Goal: Information Seeking & Learning: Learn about a topic

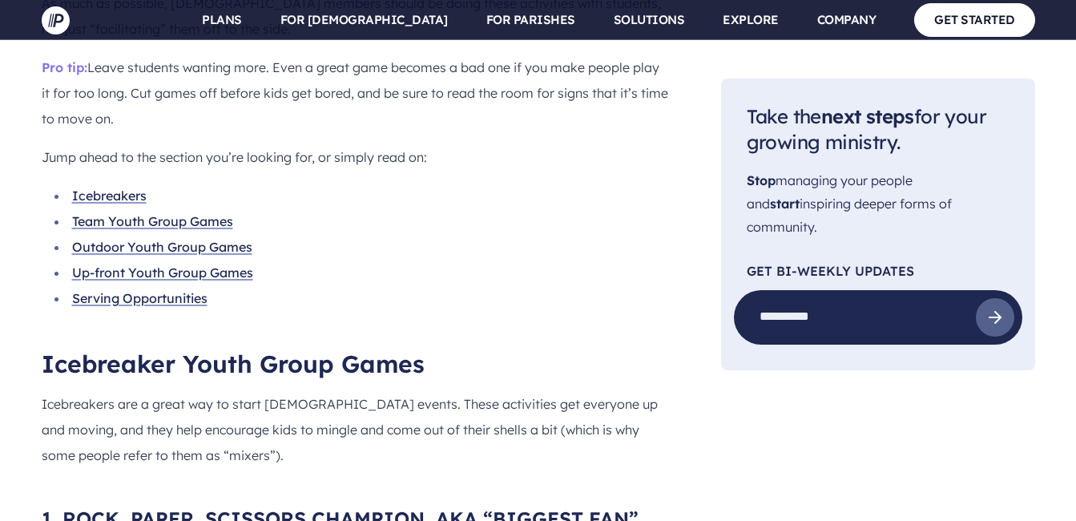
scroll to position [1474, 0]
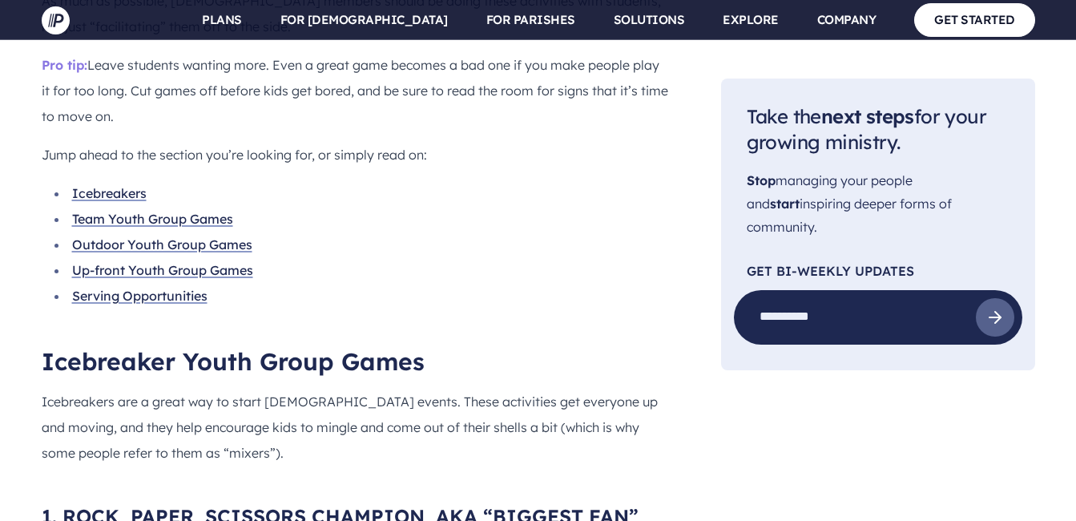
click at [118, 185] on link "Icebreakers" at bounding box center [109, 193] width 75 height 16
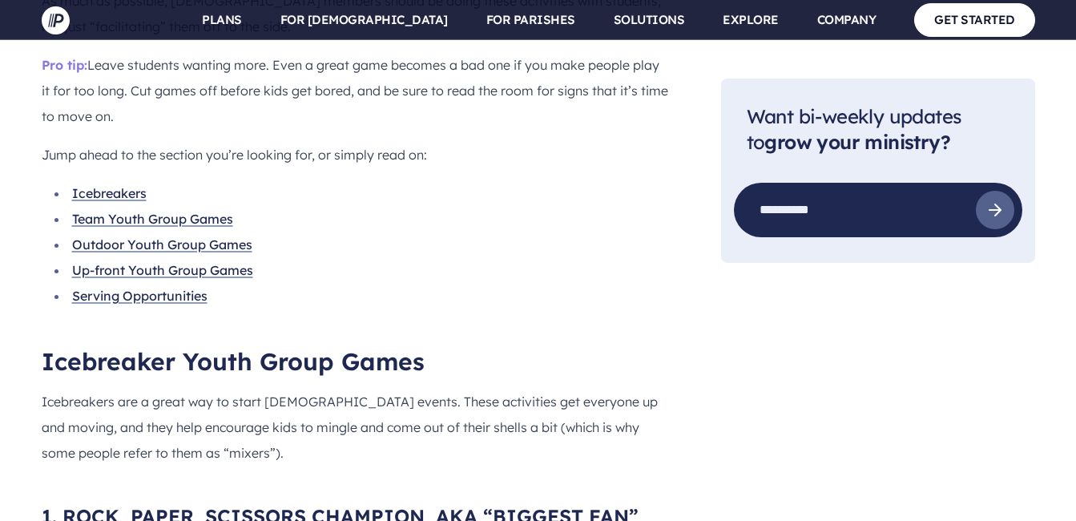
click at [668, 389] on p "Icebreakers are a great way to start [DEMOGRAPHIC_DATA] events. These activitie…" at bounding box center [356, 427] width 628 height 77
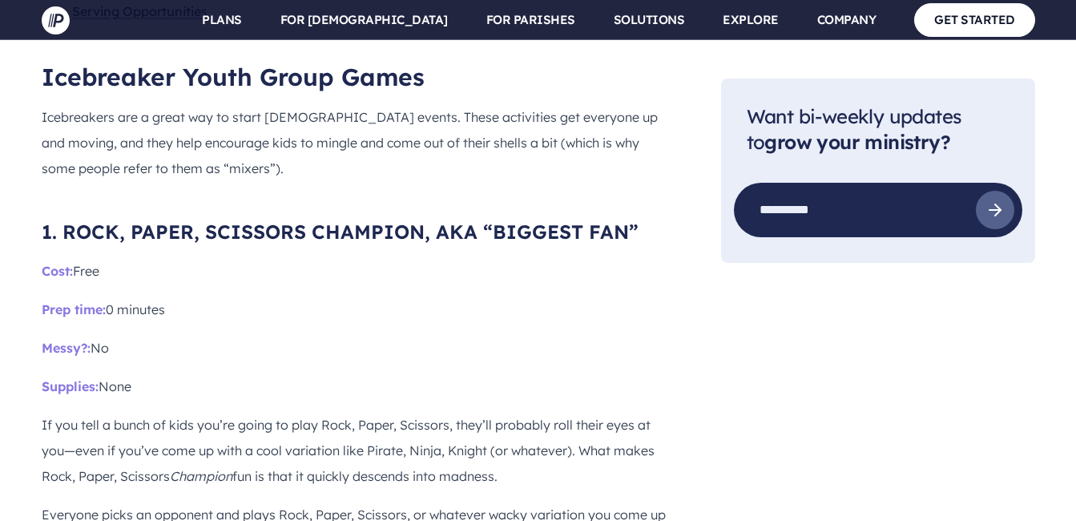
scroll to position [1763, 0]
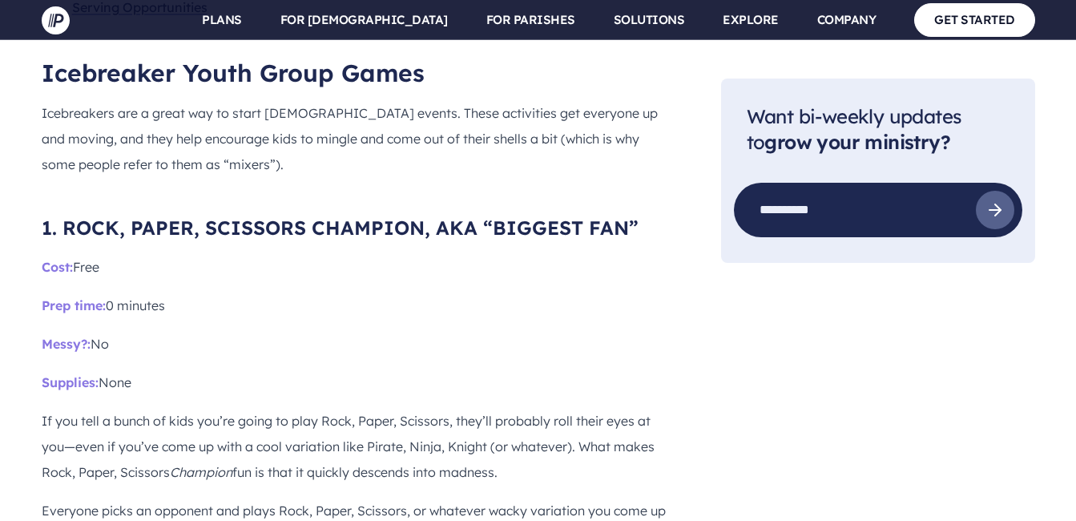
click at [663, 292] on p "Prep time: 0 minutes" at bounding box center [356, 305] width 628 height 26
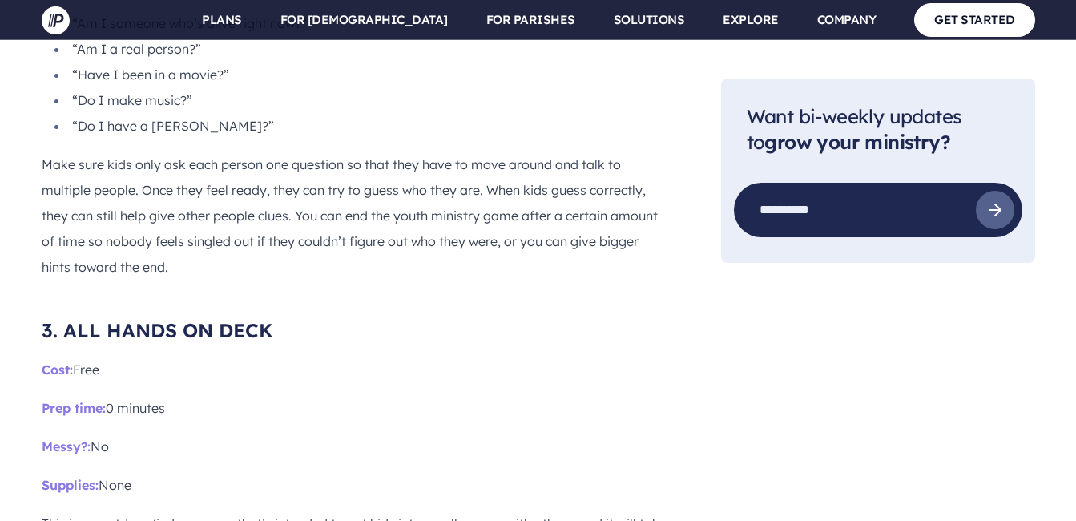
scroll to position [2917, 0]
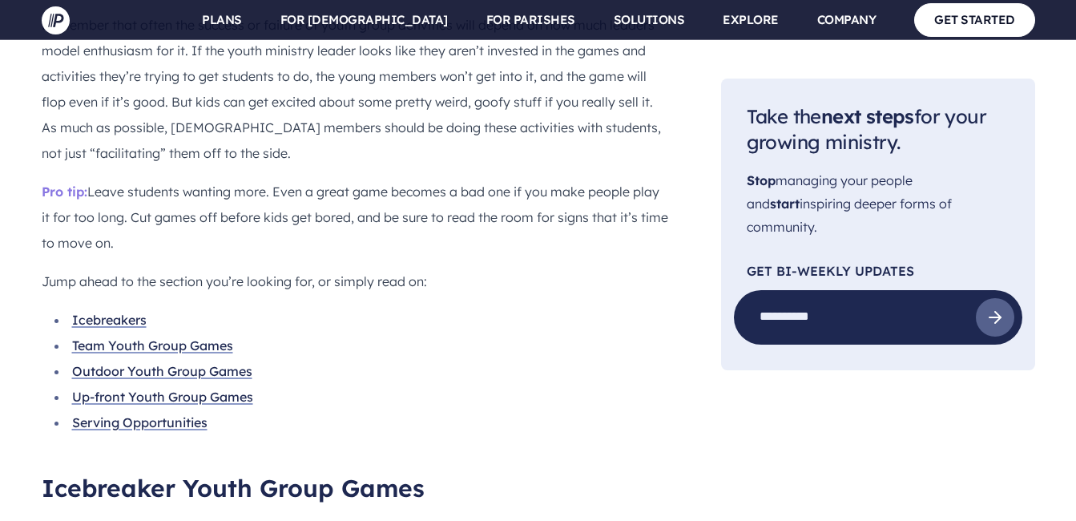
scroll to position [1378, 0]
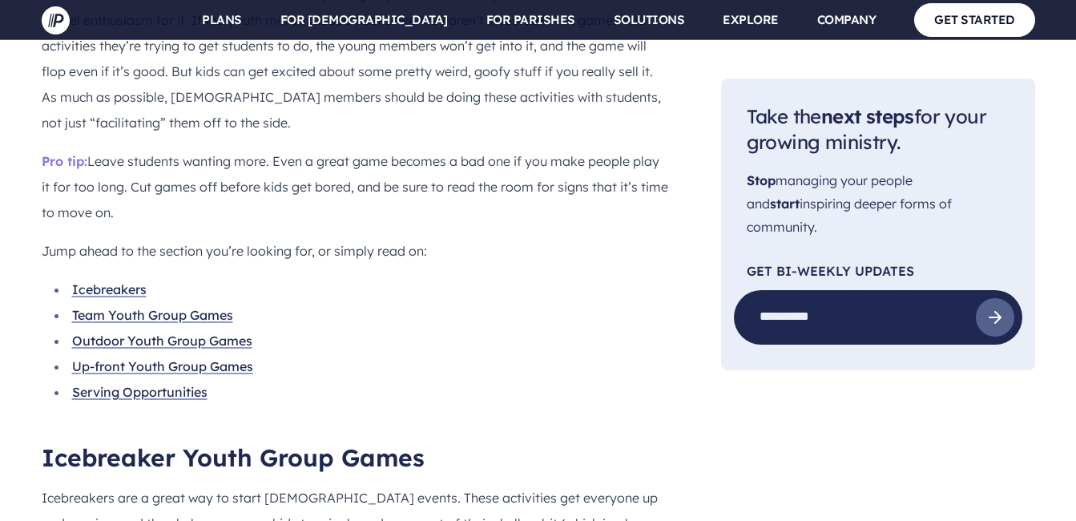
click at [118, 333] on link "Outdoor Youth Group Games" at bounding box center [162, 341] width 180 height 16
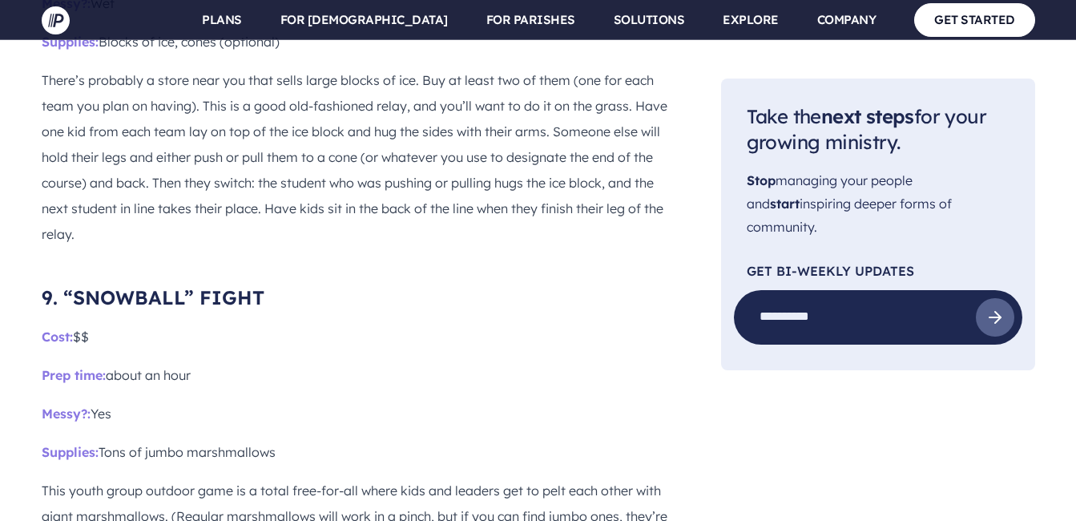
scroll to position [7201, 0]
